Goal: Find specific page/section

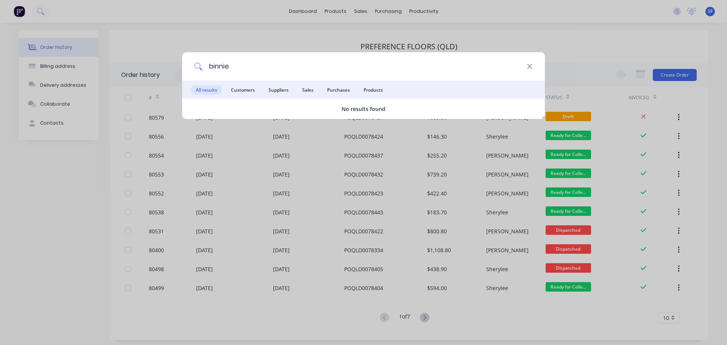
click at [235, 67] on input "binnie" at bounding box center [365, 66] width 324 height 28
type input "b"
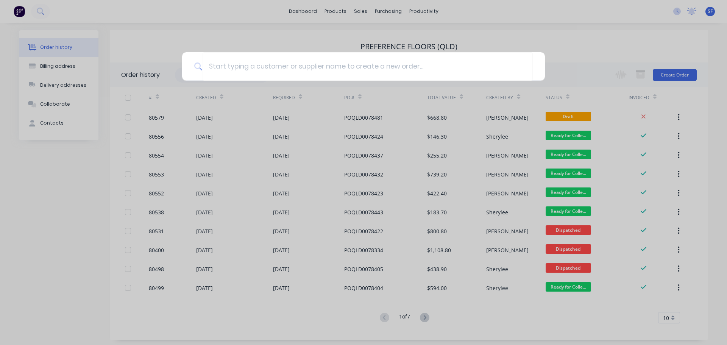
click at [528, 36] on div at bounding box center [363, 172] width 727 height 345
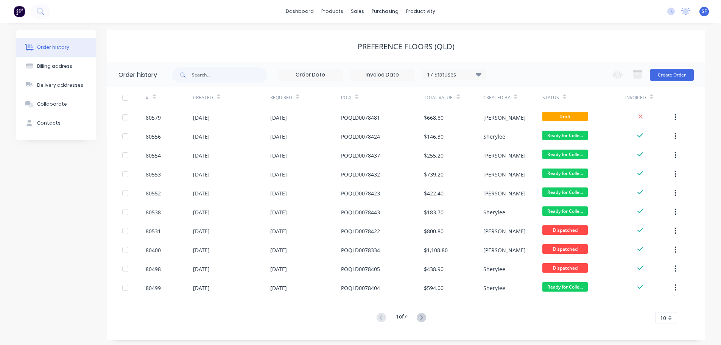
click at [20, 13] on img at bounding box center [19, 11] width 11 height 11
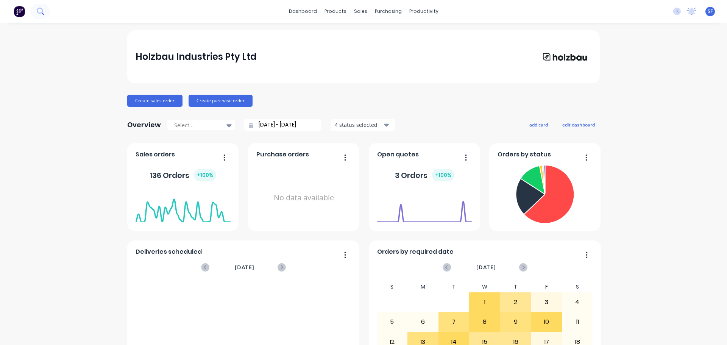
click at [39, 12] on icon at bounding box center [40, 11] width 7 height 7
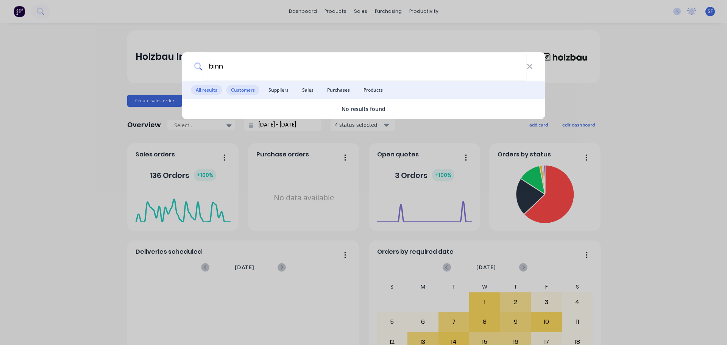
click at [245, 93] on span "Customers" at bounding box center [242, 89] width 33 height 9
click at [214, 65] on input "binn" at bounding box center [365, 66] width 324 height 28
type input "[PERSON_NAME]"
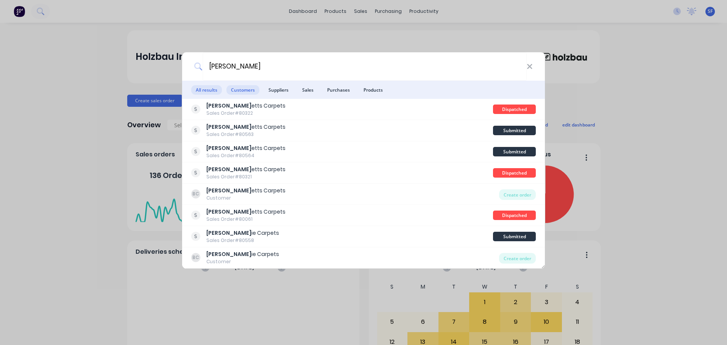
click at [238, 92] on span "Customers" at bounding box center [242, 89] width 33 height 9
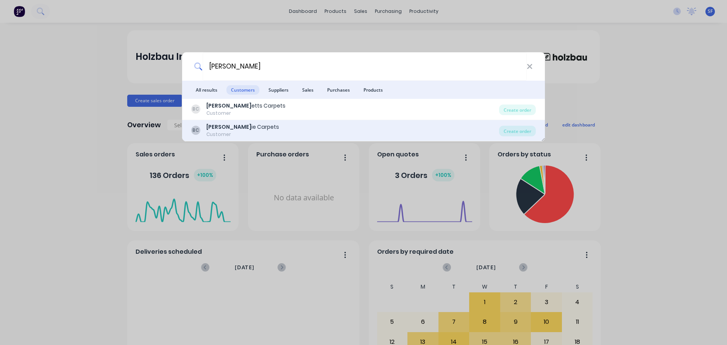
click at [238, 128] on div "[PERSON_NAME] ie Carpets" at bounding box center [242, 127] width 73 height 8
